Goal: Task Accomplishment & Management: Manage account settings

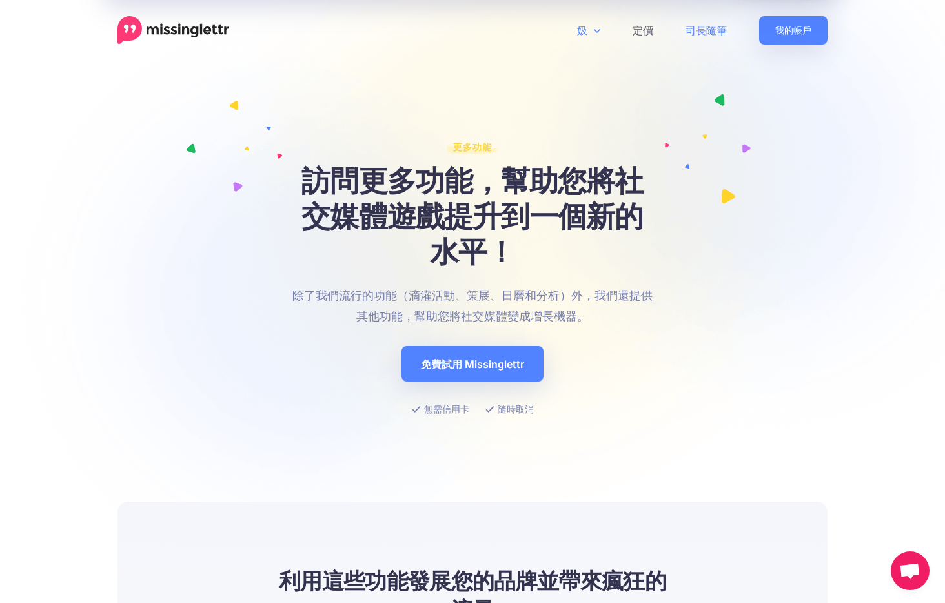
click at [716, 30] on link "司長隨筆" at bounding box center [707, 30] width 74 height 28
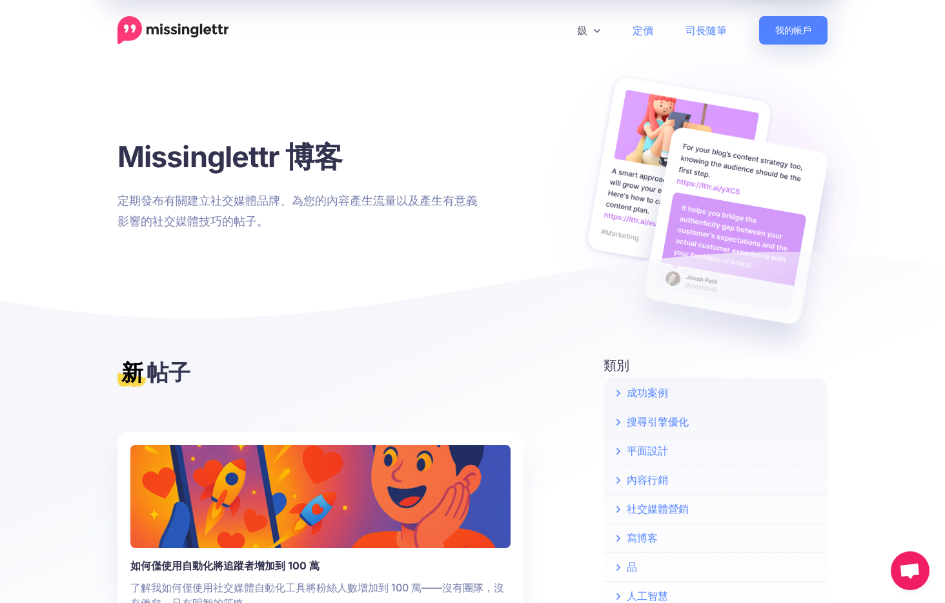
click at [639, 25] on link "定價" at bounding box center [643, 30] width 53 height 28
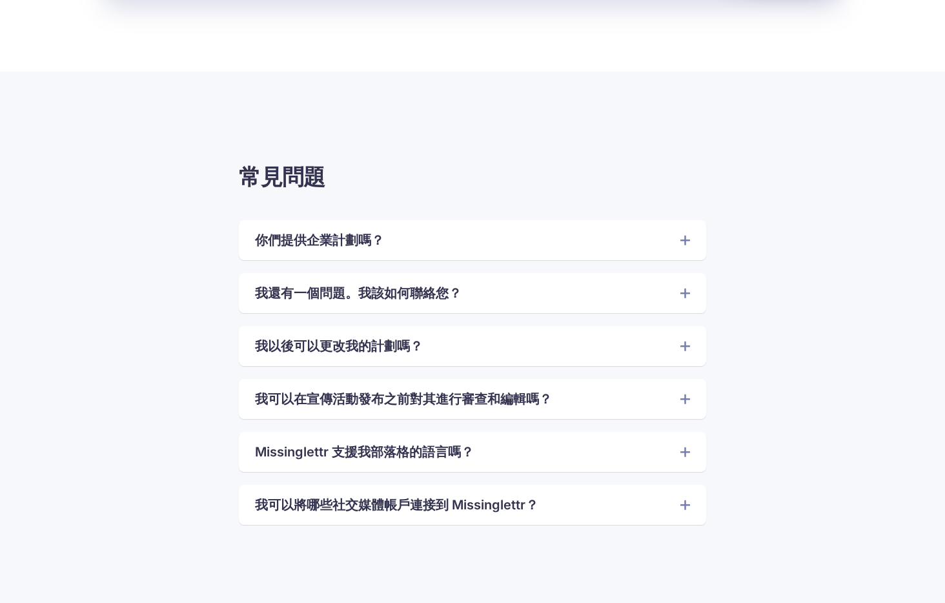
scroll to position [2906, 0]
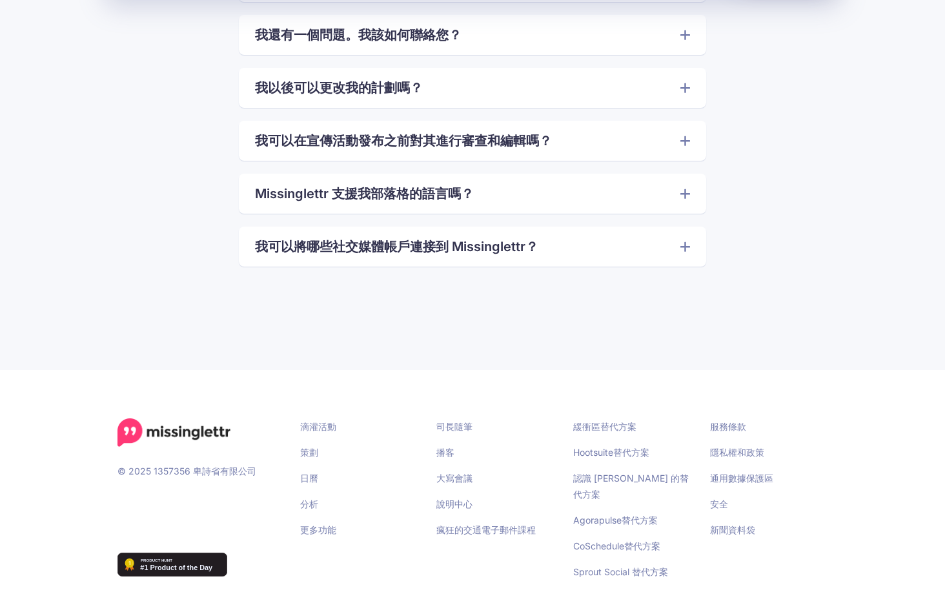
click at [646, 247] on link "我可以將哪些社交媒體帳戶連接到 Missinglettr？" at bounding box center [472, 246] width 435 height 21
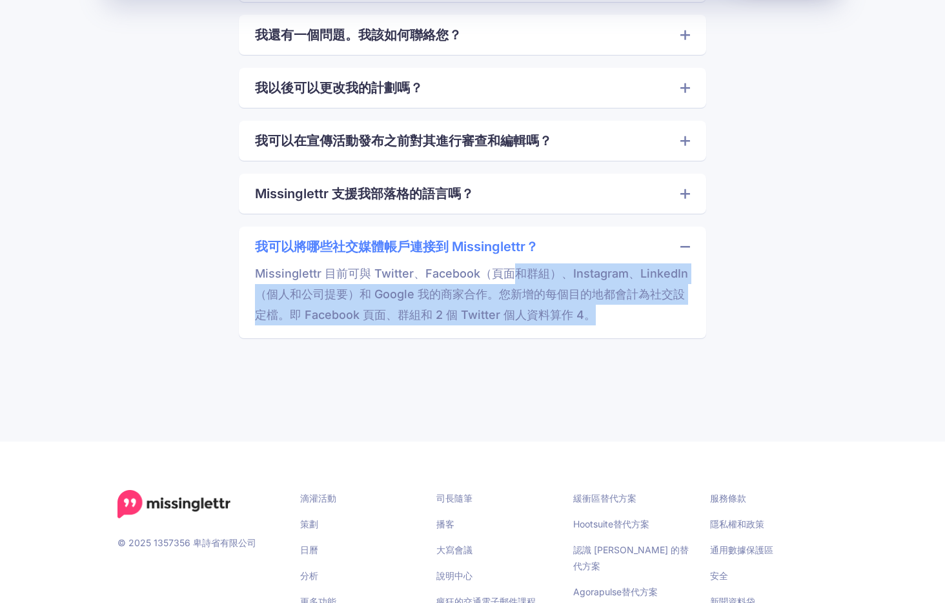
drag, startPoint x: 510, startPoint y: 269, endPoint x: 595, endPoint y: 321, distance: 100.2
click at [595, 321] on p "Missinglettr 目前可與 Twitter、Facebook（頁面和群組）、Instagram、LinkedIn（個人和公司提要）和 Google 我…" at bounding box center [472, 291] width 435 height 68
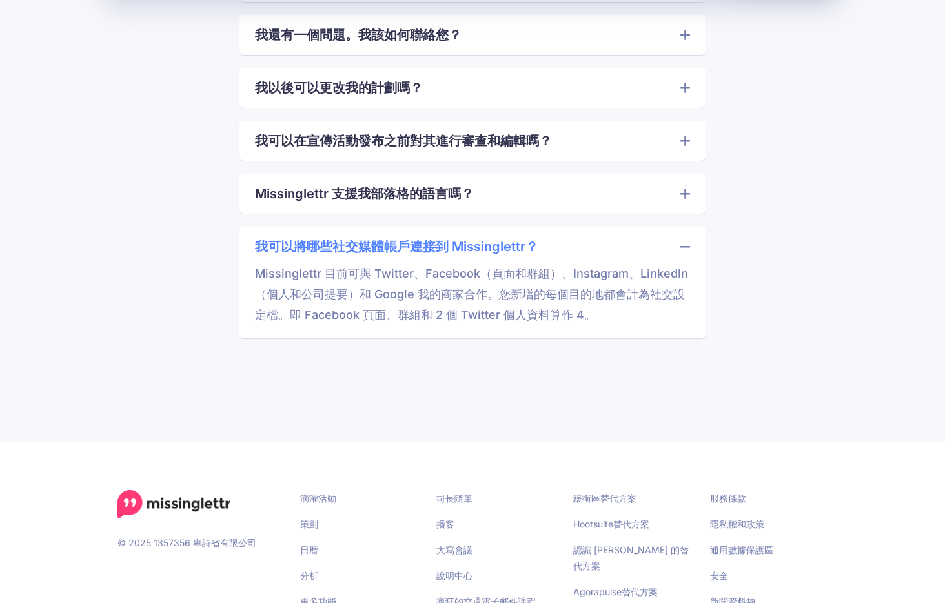
scroll to position [2987, 0]
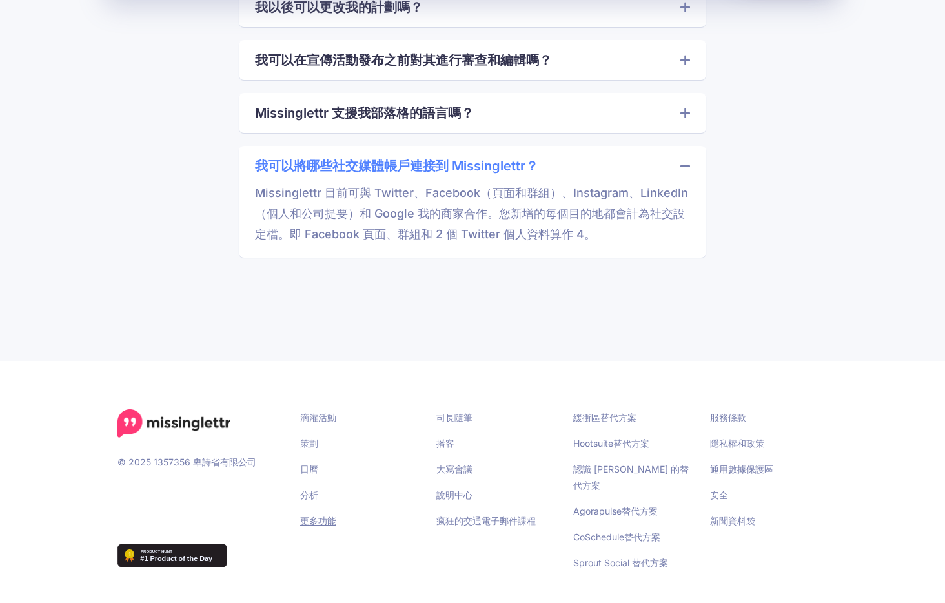
click at [310, 520] on link "更多功能" at bounding box center [318, 520] width 36 height 11
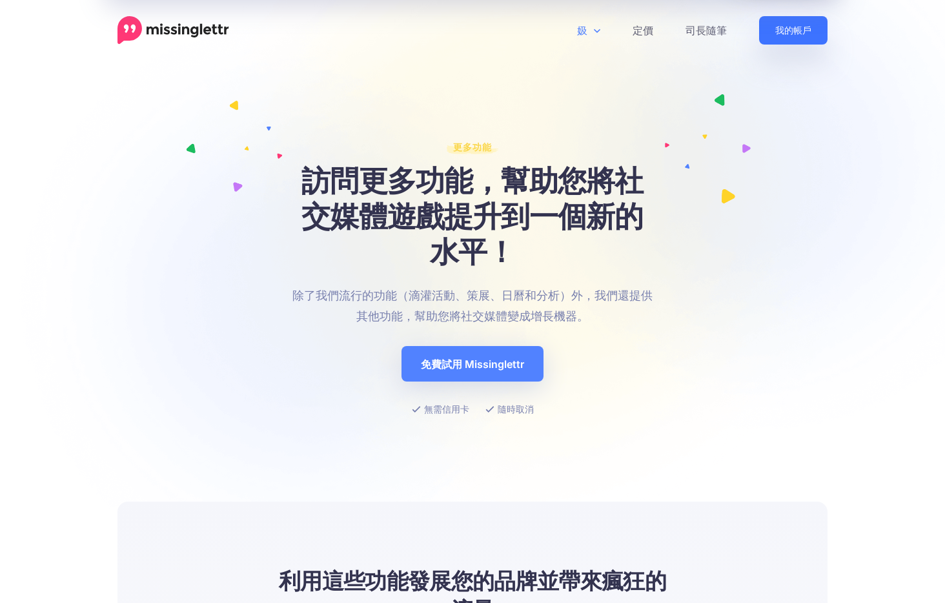
click at [810, 28] on link "我的帳戶" at bounding box center [793, 30] width 68 height 28
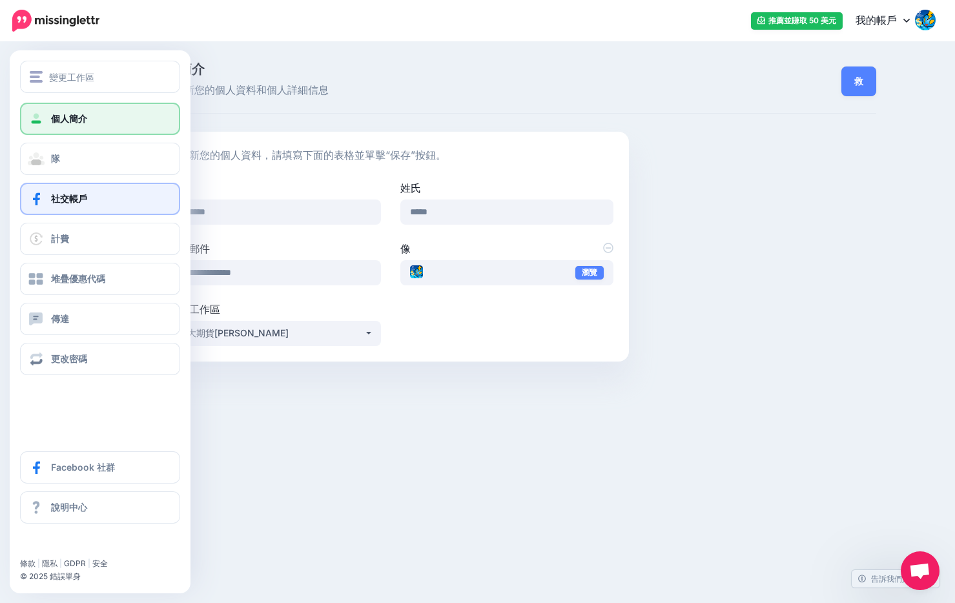
click at [104, 201] on link "社交帳戶" at bounding box center [100, 199] width 160 height 32
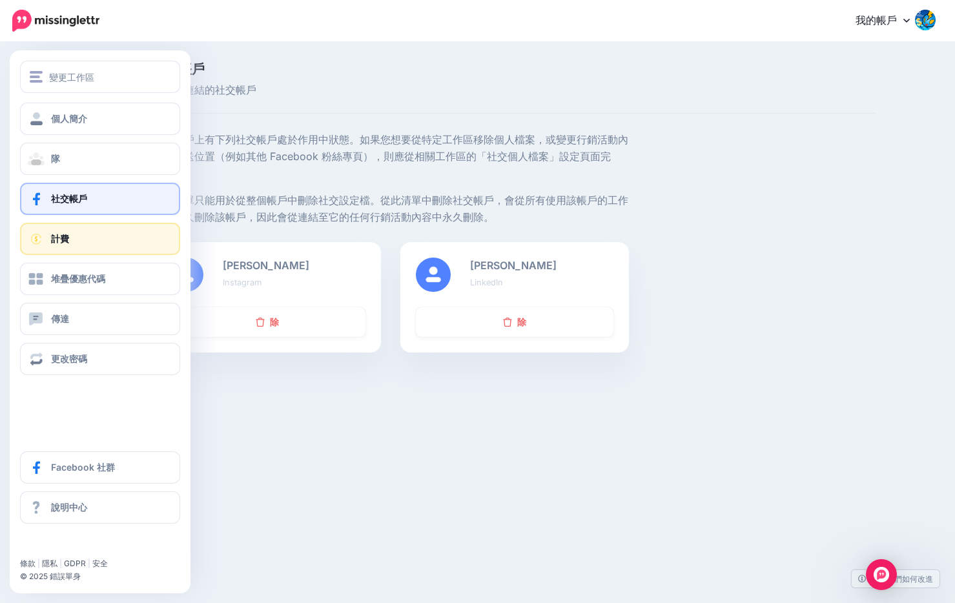
click at [37, 240] on span at bounding box center [36, 238] width 17 height 13
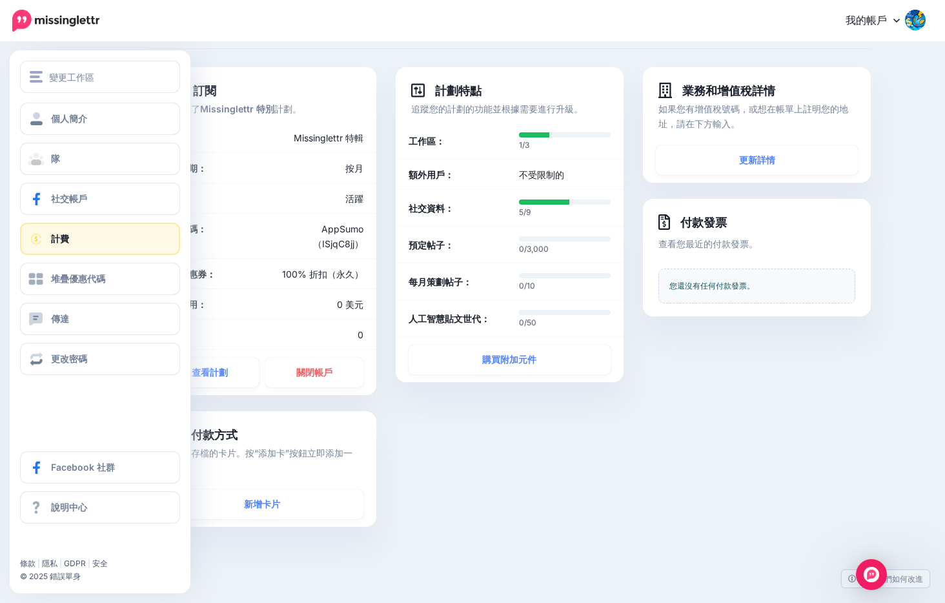
scroll to position [119, 0]
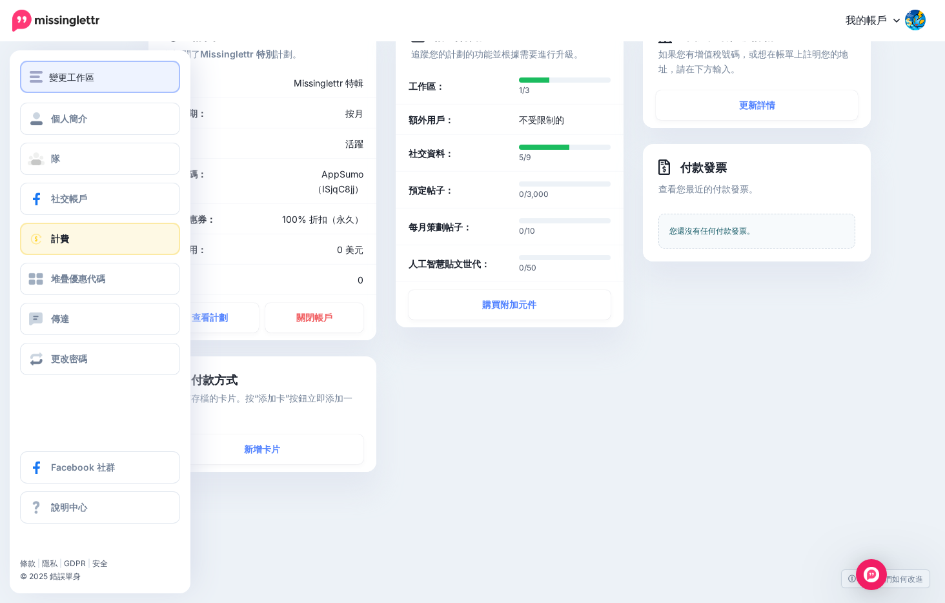
click at [98, 70] on div "變更工作區" at bounding box center [100, 77] width 141 height 15
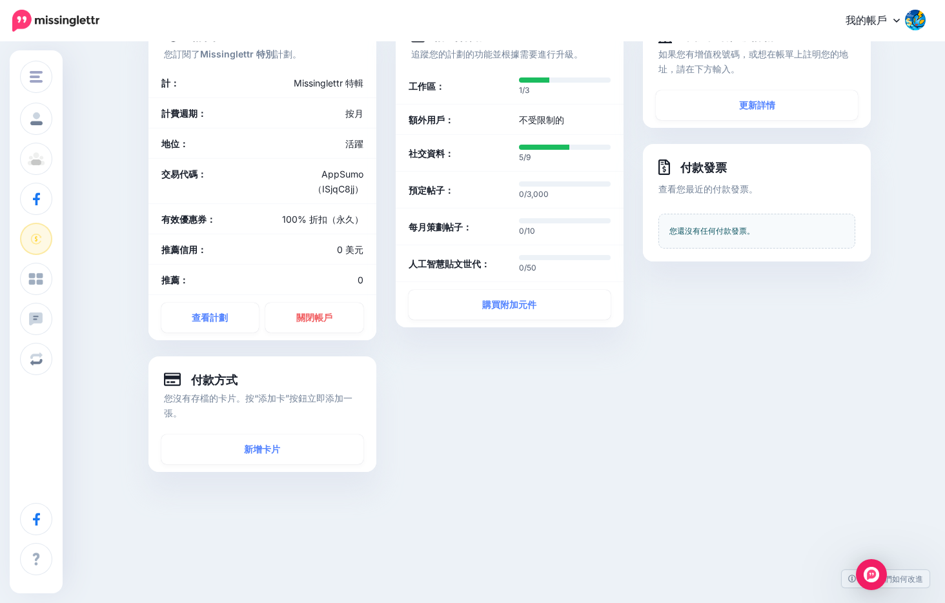
click at [506, 413] on div "計劃特點 追蹤您的計劃的功能並根據需要進行升級。 工作區： 1/3 5/9 0/10" at bounding box center [509, 250] width 247 height 476
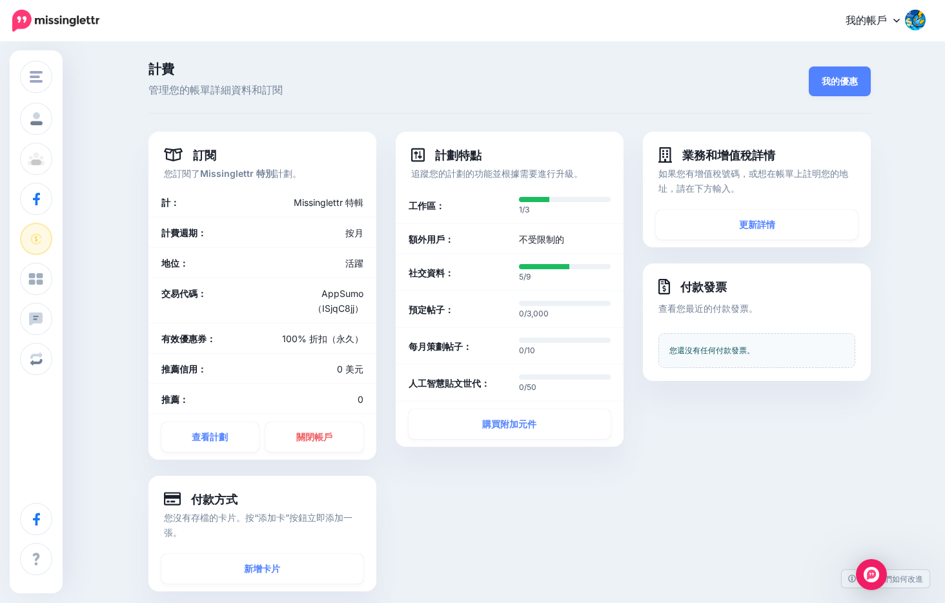
click at [25, 22] on img at bounding box center [55, 21] width 87 height 22
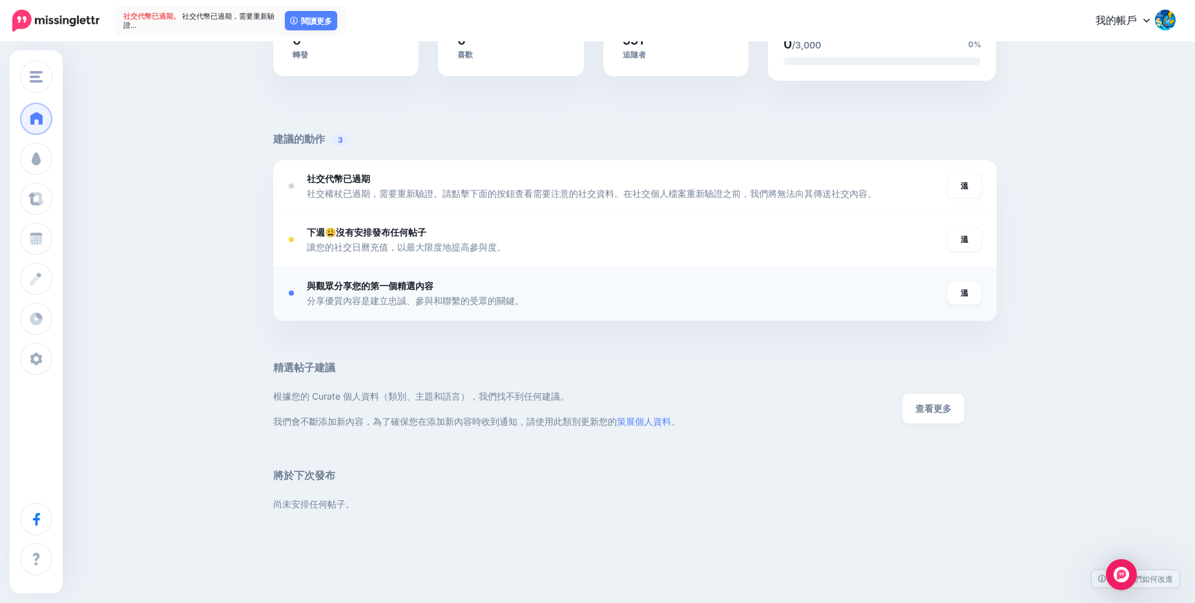
scroll to position [426, 0]
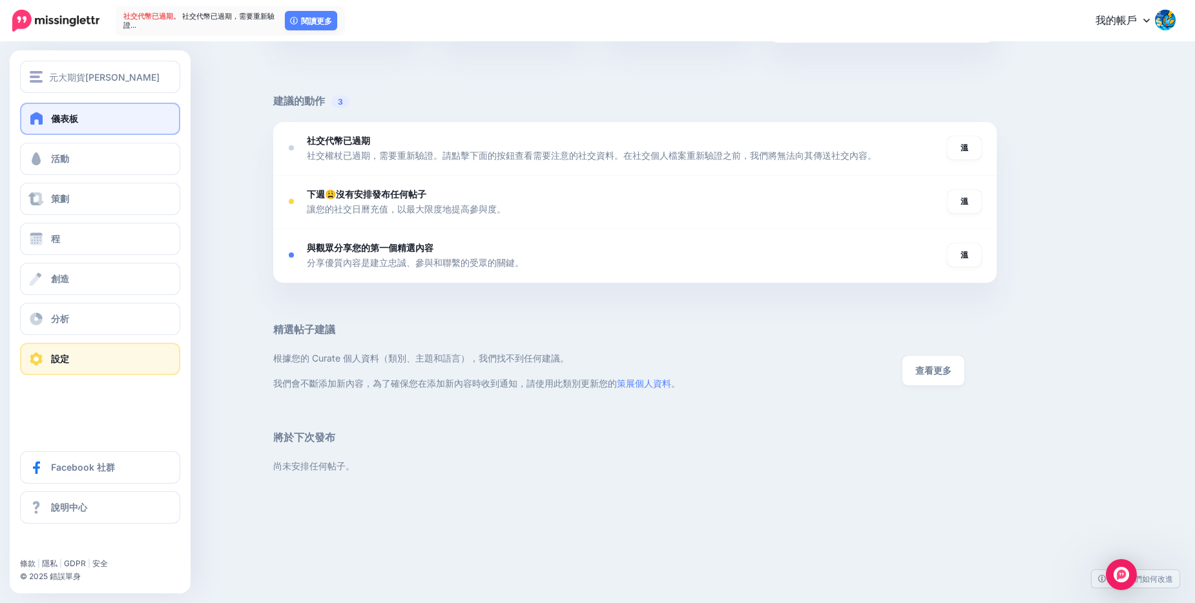
click at [49, 349] on link "設定" at bounding box center [100, 359] width 160 height 32
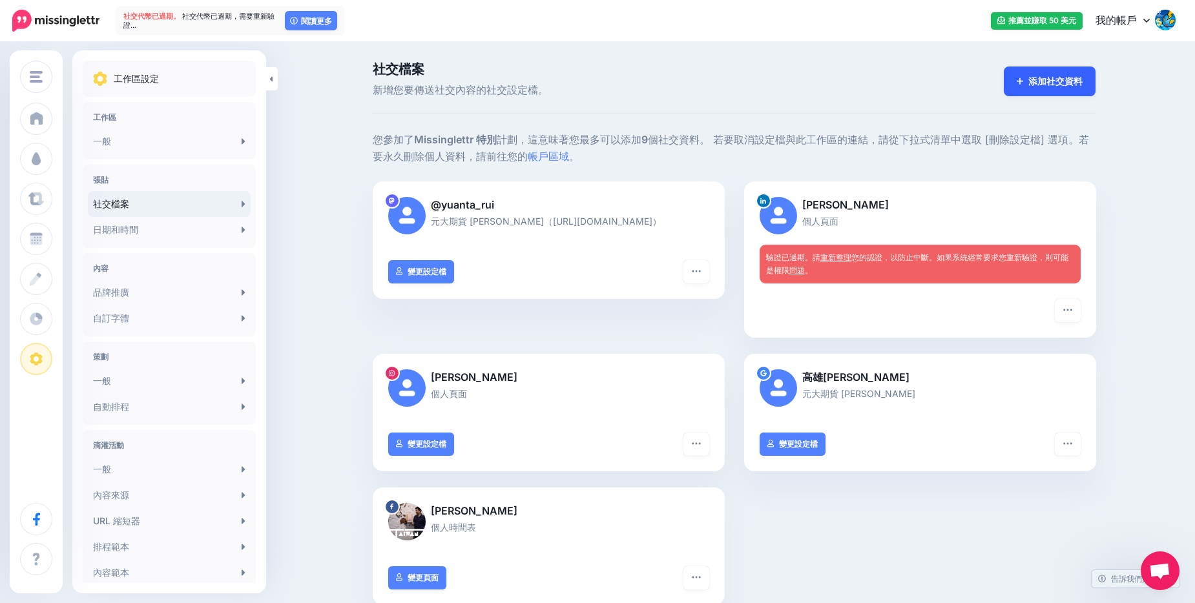
click at [1022, 88] on link "添加社交資料" at bounding box center [1050, 82] width 92 height 30
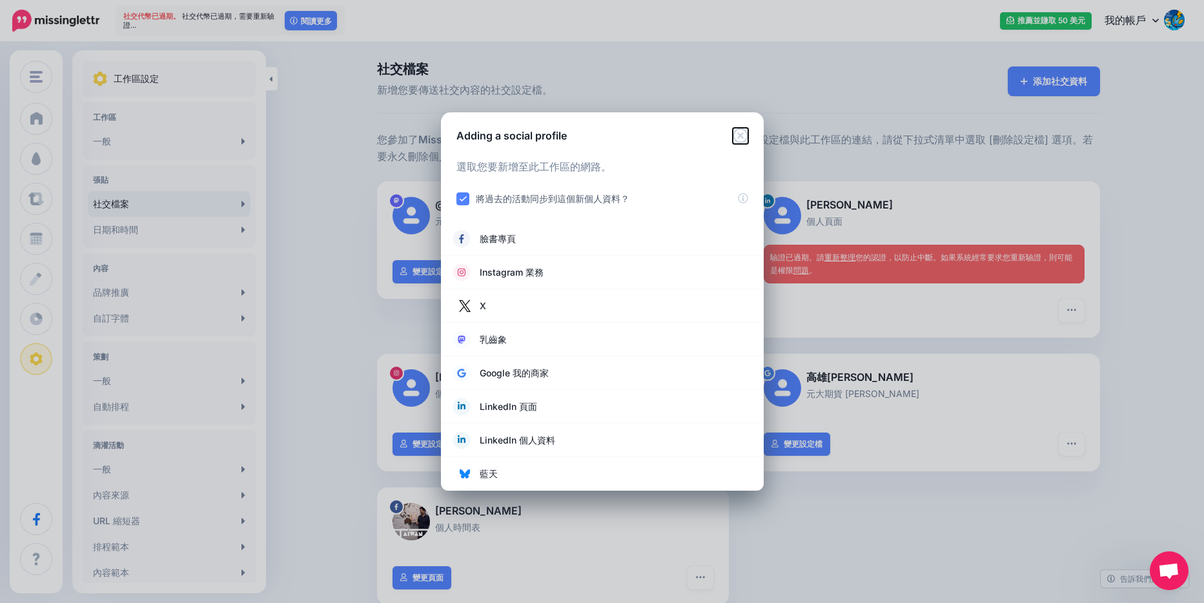
click at [746, 136] on icon "近" at bounding box center [740, 135] width 15 height 15
